Goal: Task Accomplishment & Management: Use online tool/utility

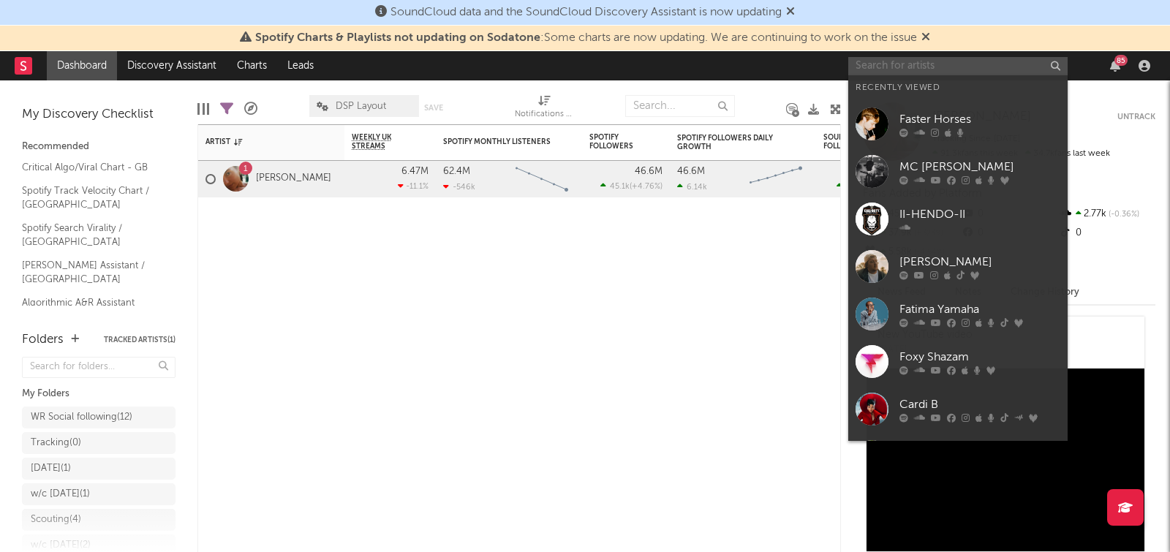
click at [913, 67] on input "text" at bounding box center [957, 66] width 219 height 18
paste input "[URL][DOMAIN_NAME]"
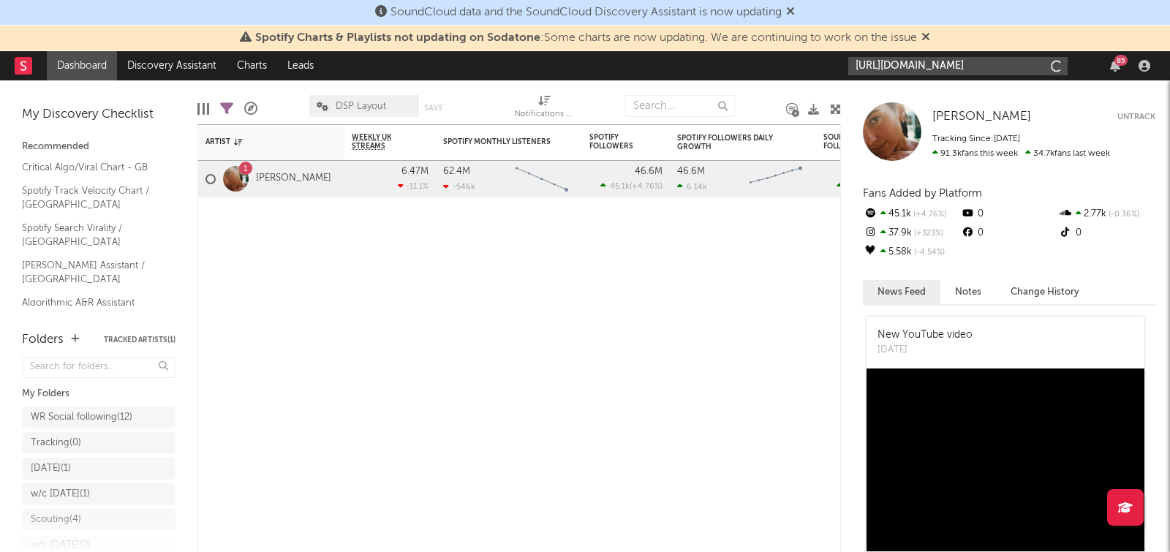
scroll to position [0, 132]
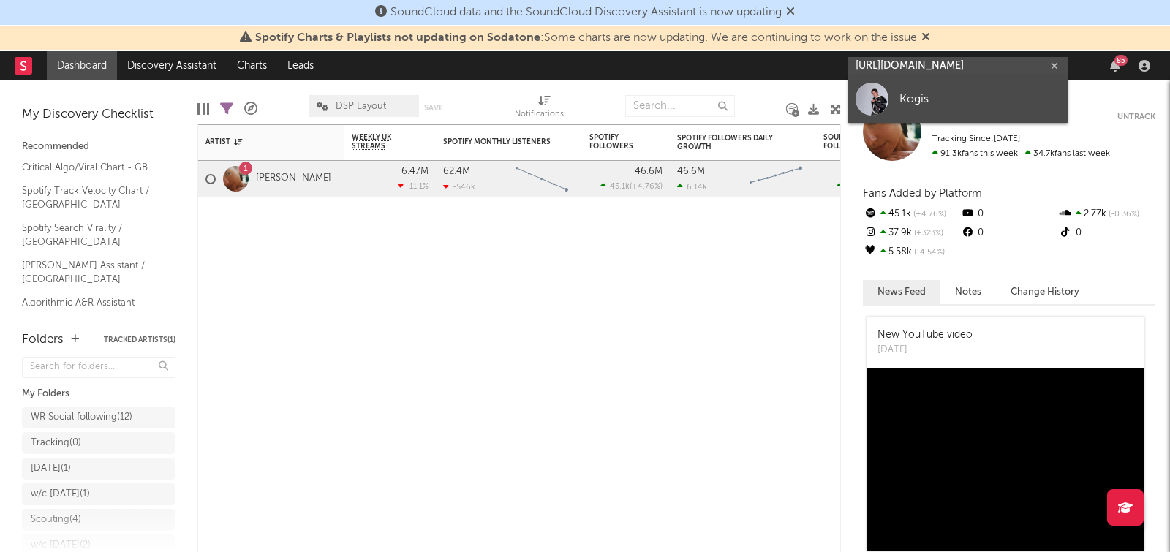
type input "[URL][DOMAIN_NAME]"
click at [904, 93] on div "Kogis" at bounding box center [979, 99] width 161 height 18
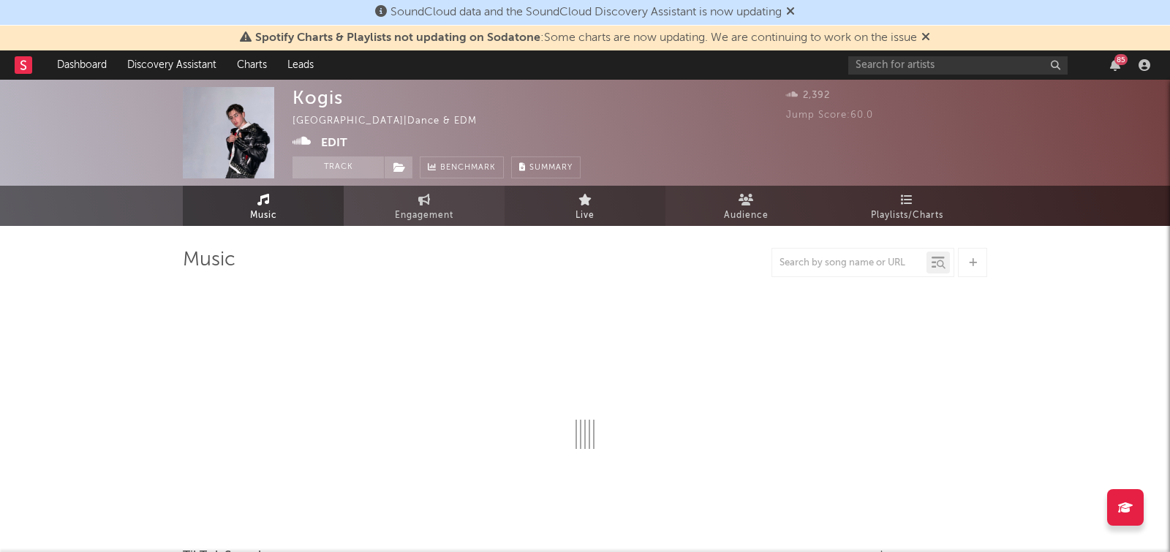
select select "1w"
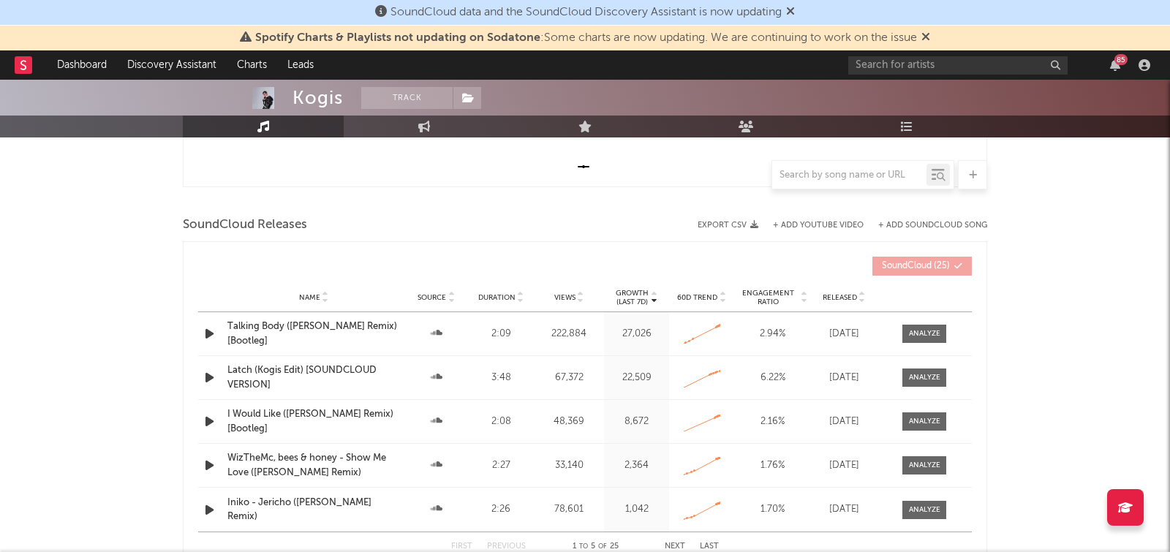
scroll to position [316, 0]
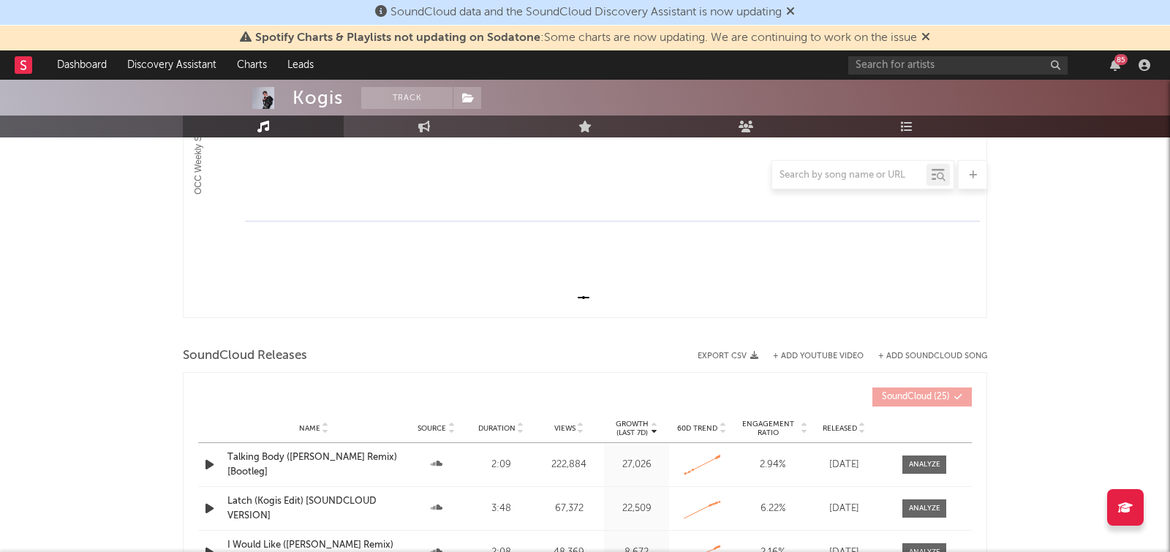
click at [971, 173] on icon at bounding box center [973, 175] width 8 height 10
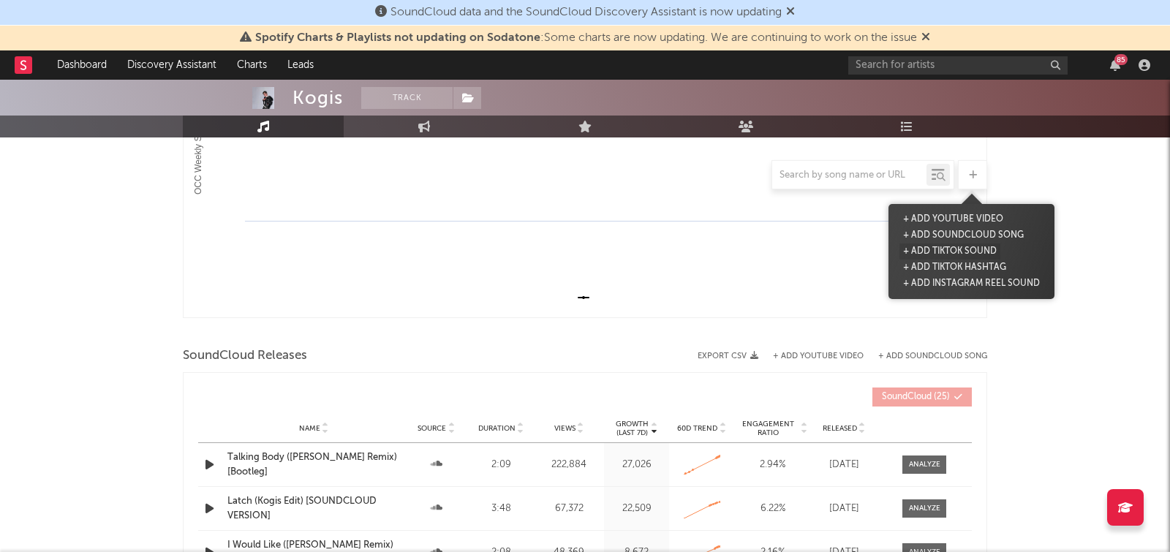
click at [953, 249] on button "+ Add TikTok Sound" at bounding box center [949, 251] width 101 height 16
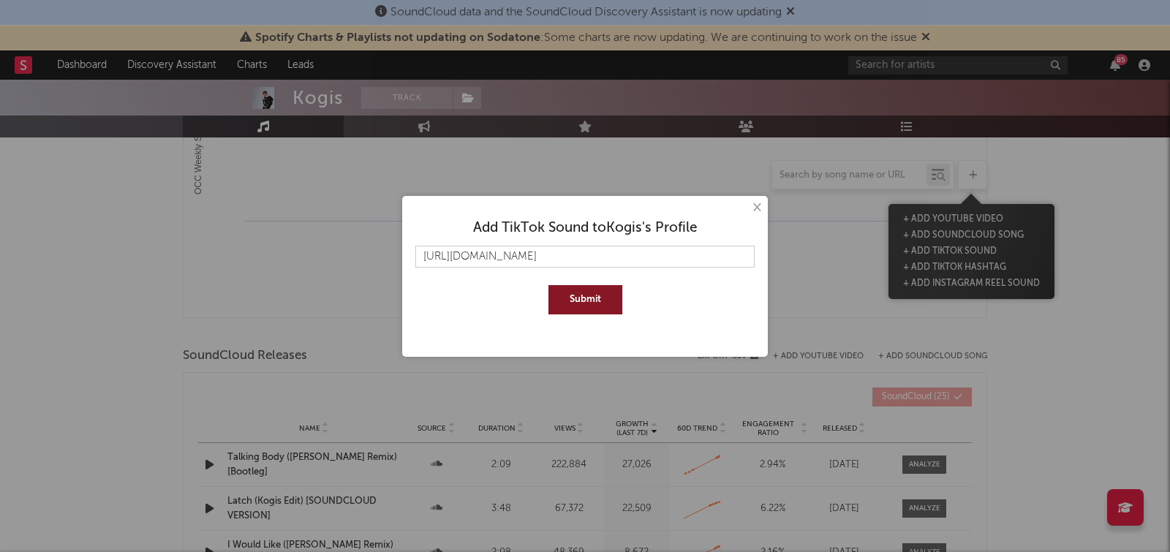
scroll to position [0, 88]
type input "[URL][DOMAIN_NAME]"
click at [574, 298] on button "Submit" at bounding box center [585, 299] width 74 height 29
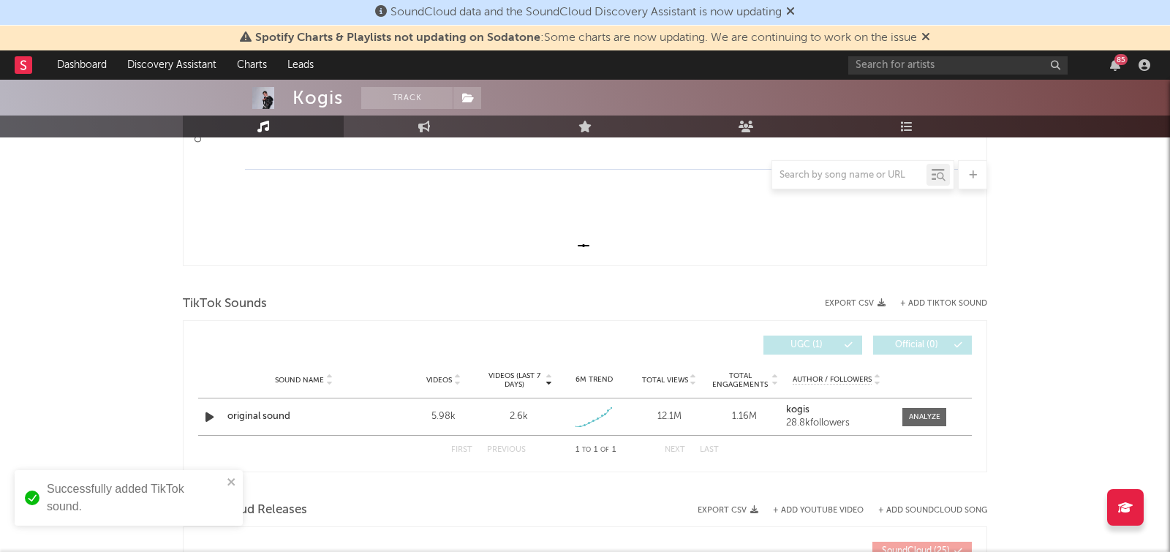
scroll to position [380, 0]
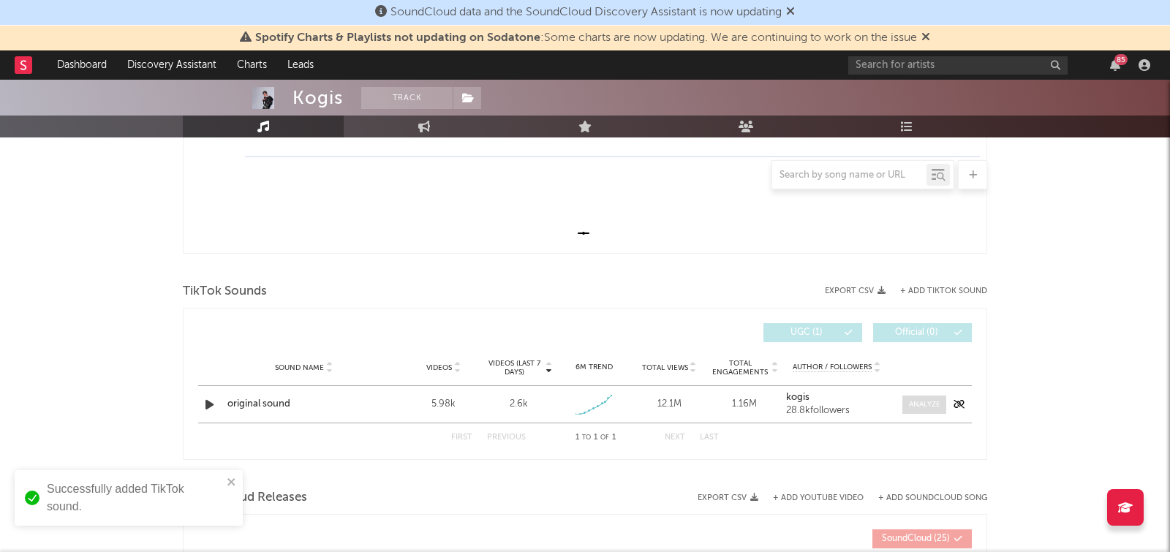
click at [928, 403] on div at bounding box center [924, 404] width 31 height 11
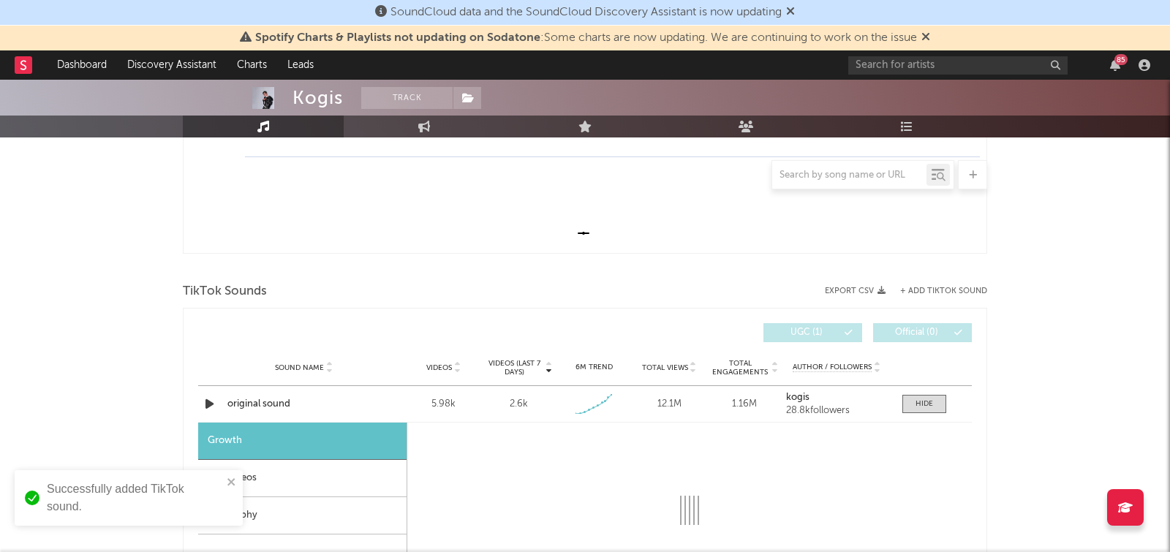
select select "1w"
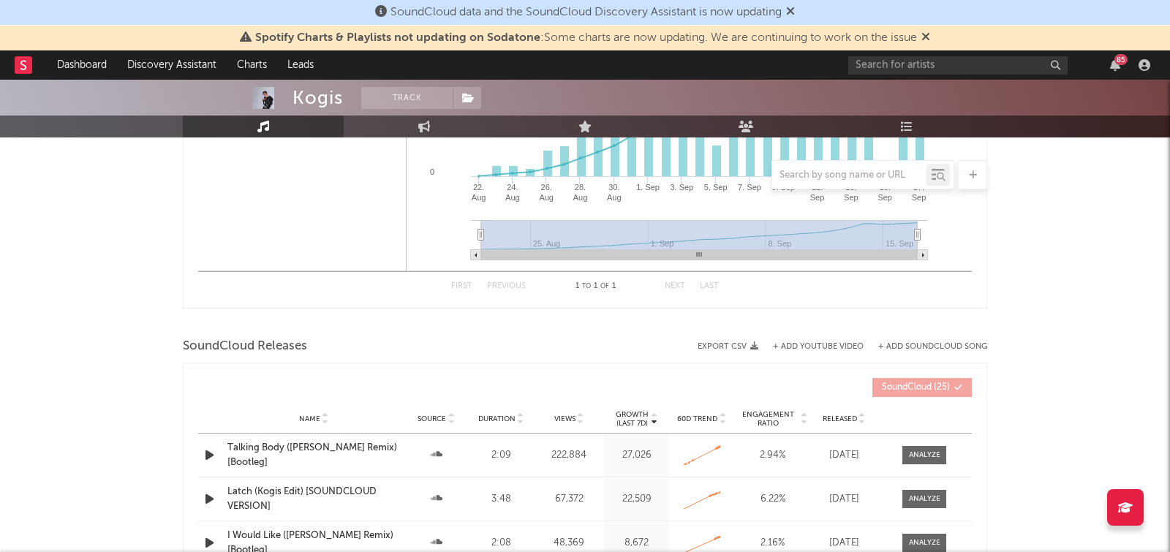
scroll to position [1179, 0]
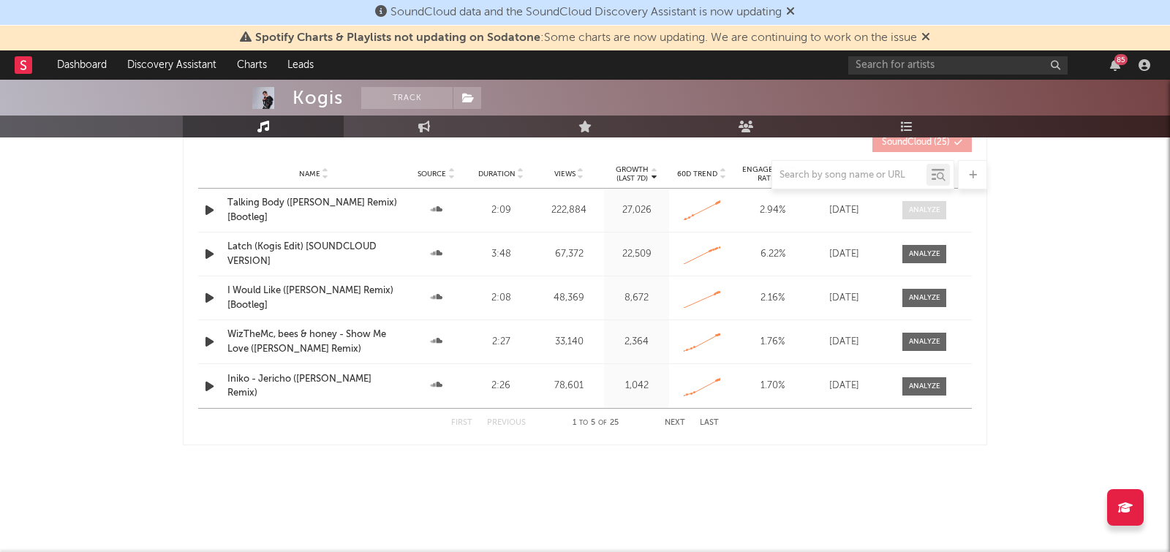
click at [913, 205] on div at bounding box center [924, 210] width 31 height 11
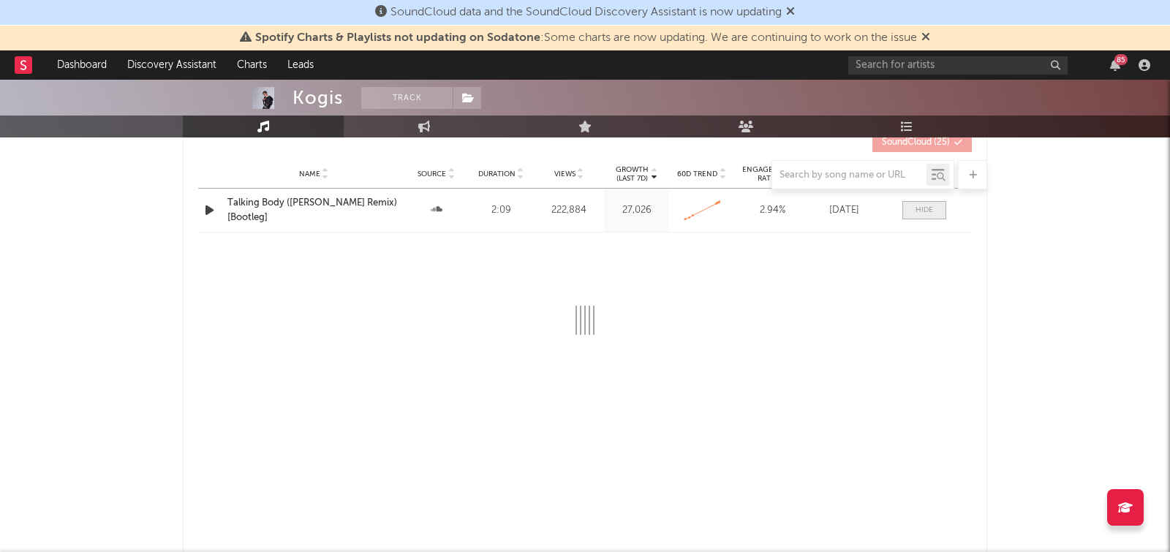
select select "All"
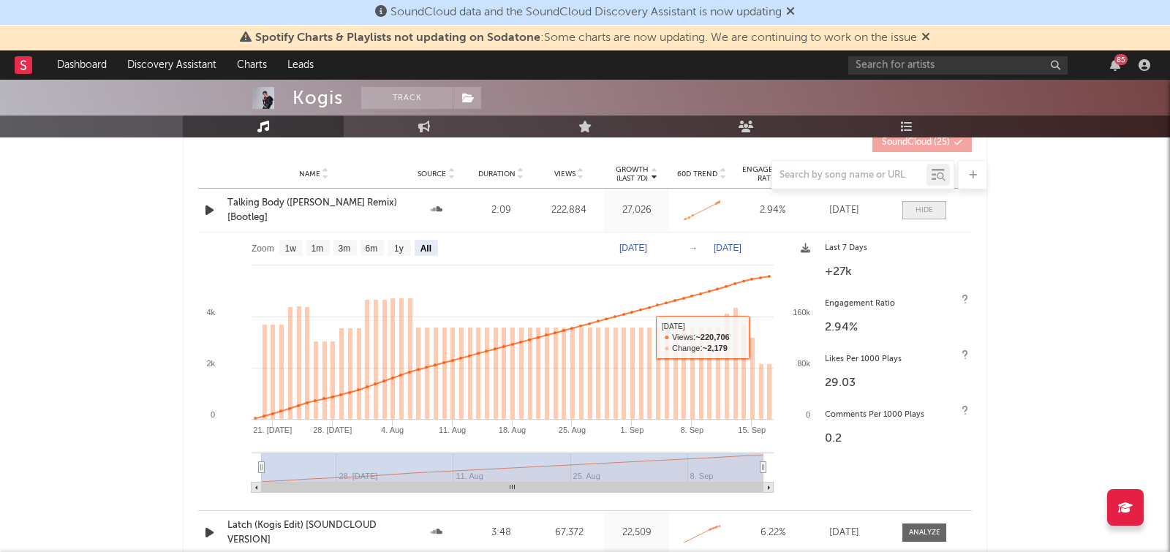
click at [921, 206] on div at bounding box center [924, 210] width 18 height 11
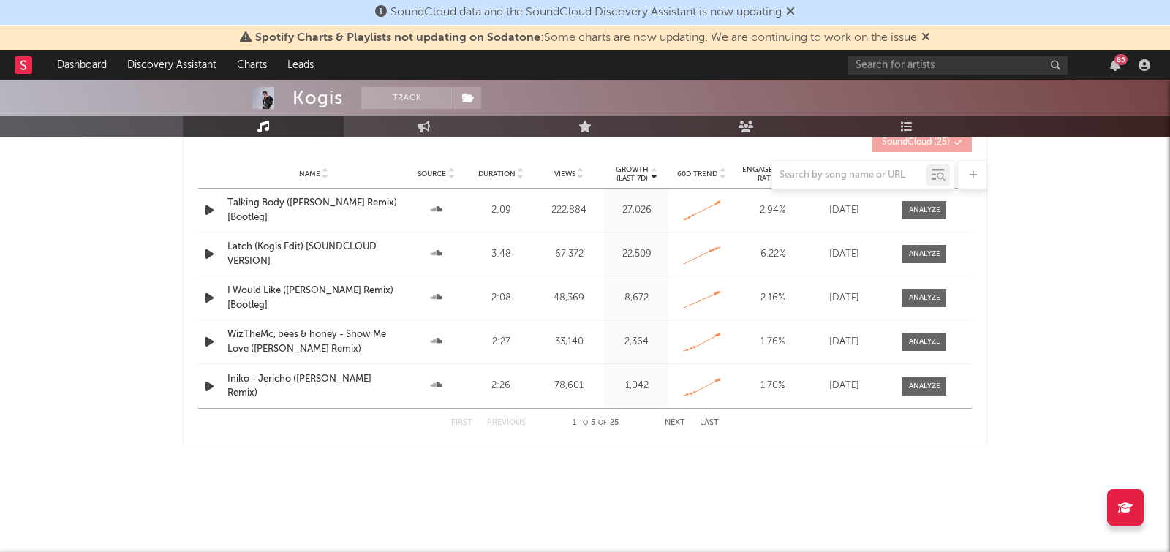
click at [930, 34] on icon at bounding box center [925, 37] width 9 height 12
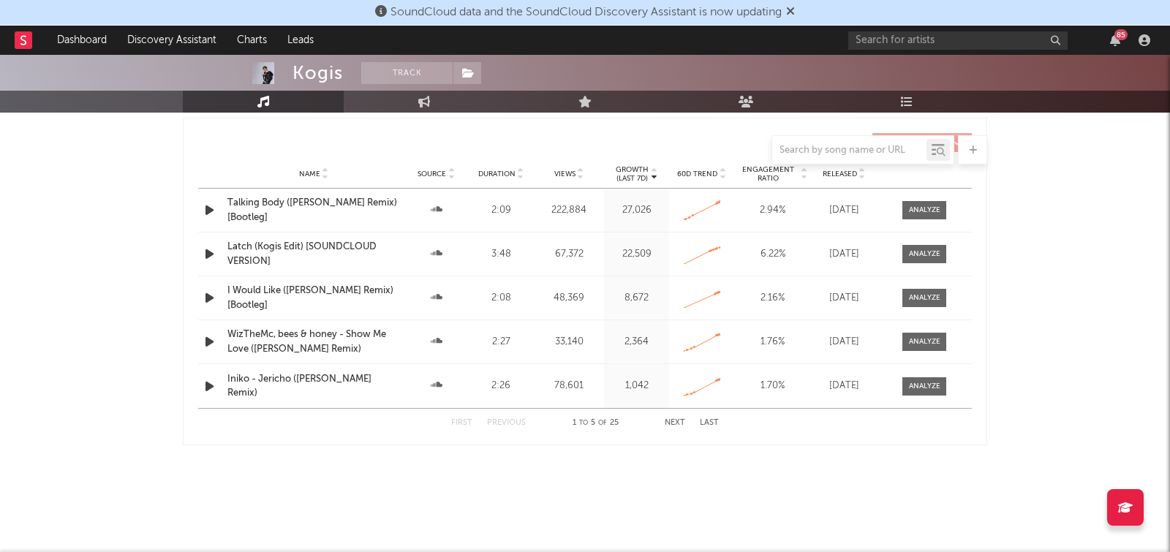
click at [795, 8] on icon at bounding box center [790, 11] width 9 height 12
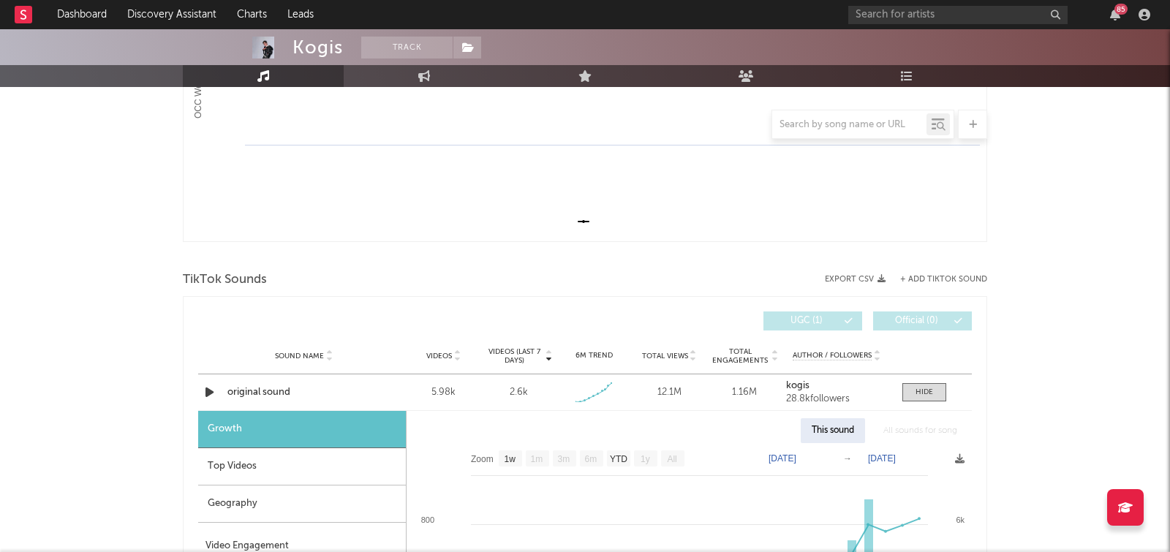
scroll to position [0, 0]
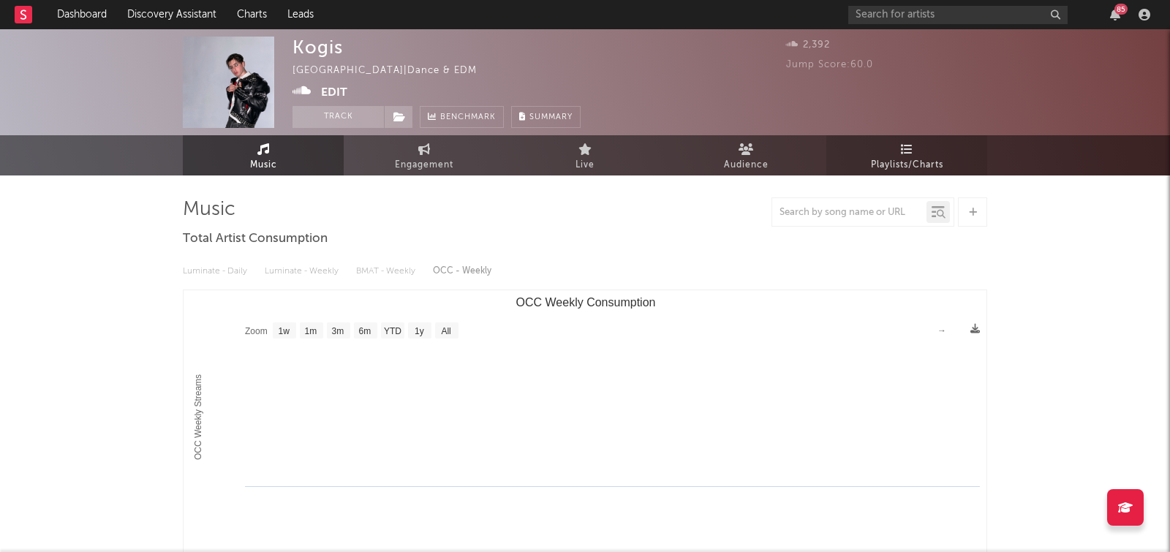
click at [904, 174] on link "Playlists/Charts" at bounding box center [906, 155] width 161 height 40
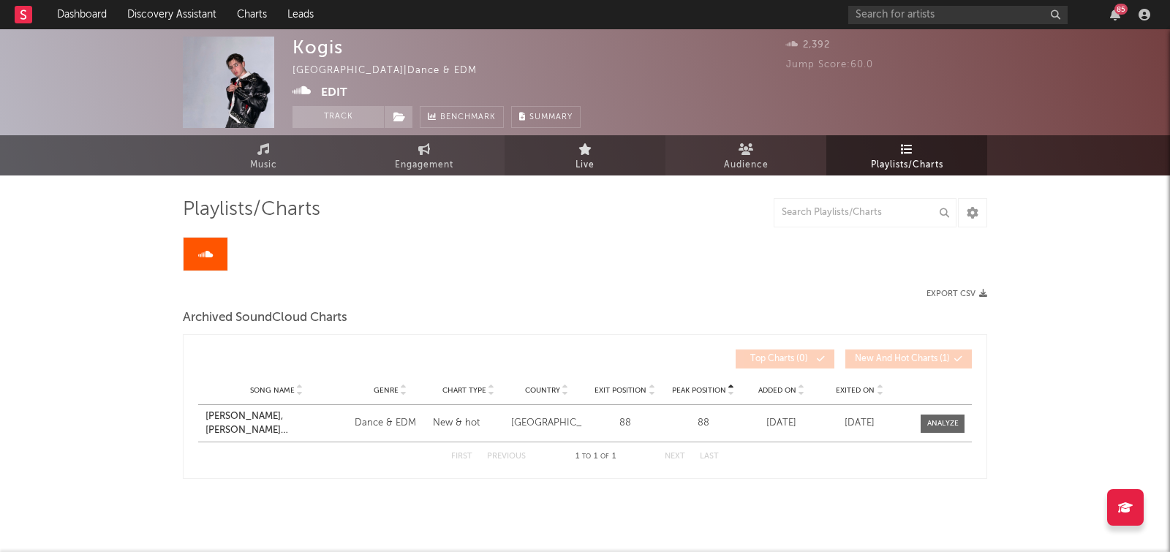
scroll to position [13, 0]
